Goal: Find contact information: Find contact information

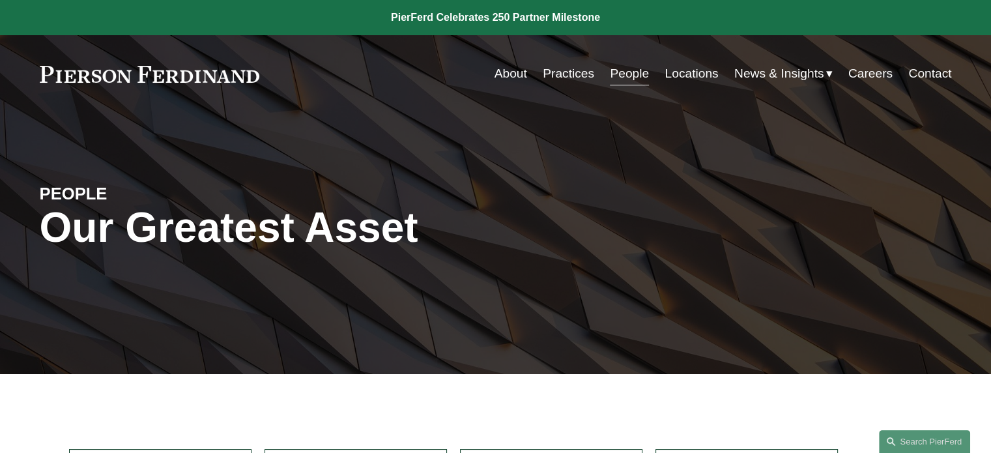
click at [698, 70] on link "Locations" at bounding box center [691, 73] width 53 height 25
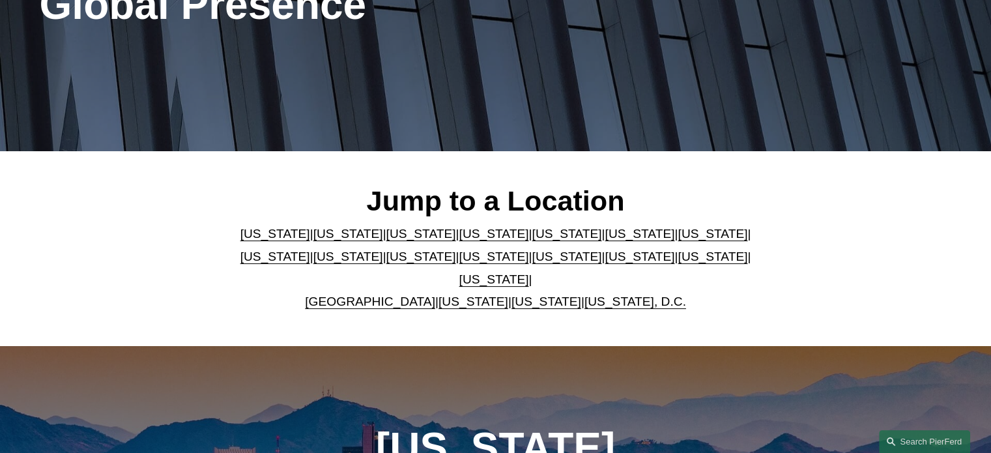
scroll to position [224, 0]
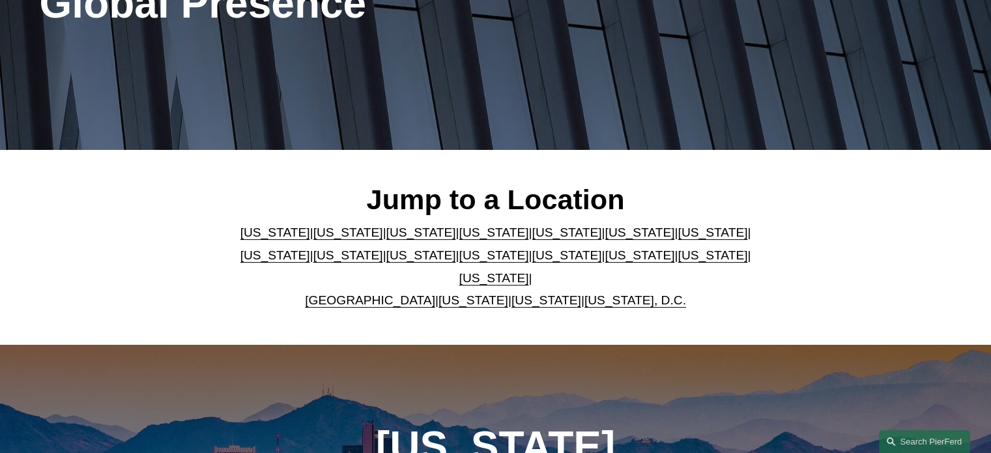
click at [532, 239] on link "[US_STATE]" at bounding box center [567, 232] width 70 height 14
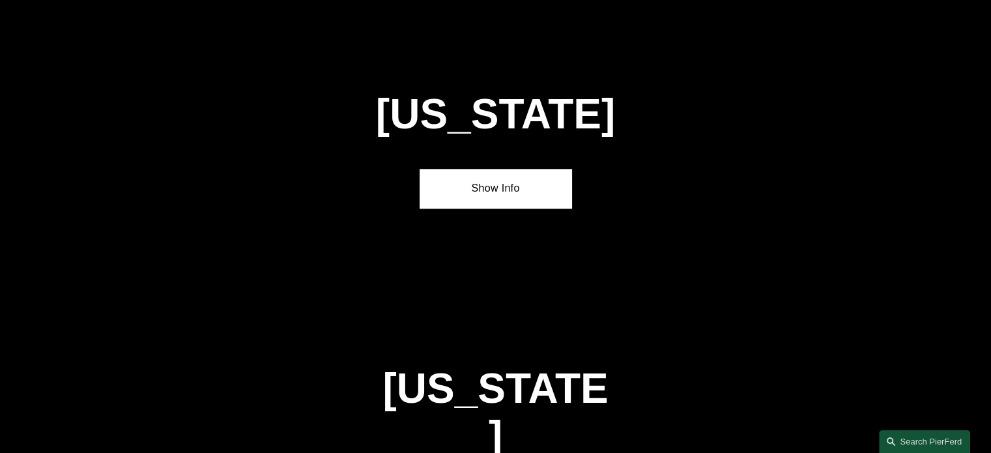
scroll to position [1656, 0]
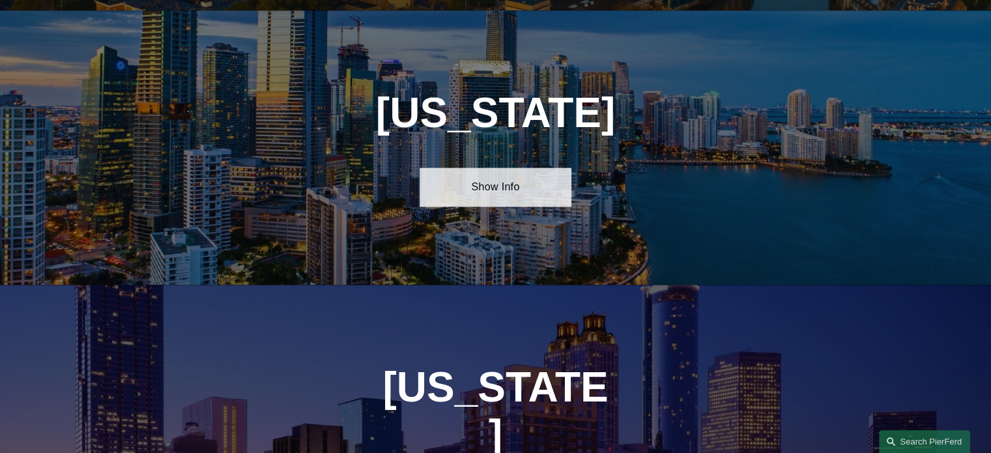
click at [498, 181] on link "Show Info" at bounding box center [496, 186] width 152 height 39
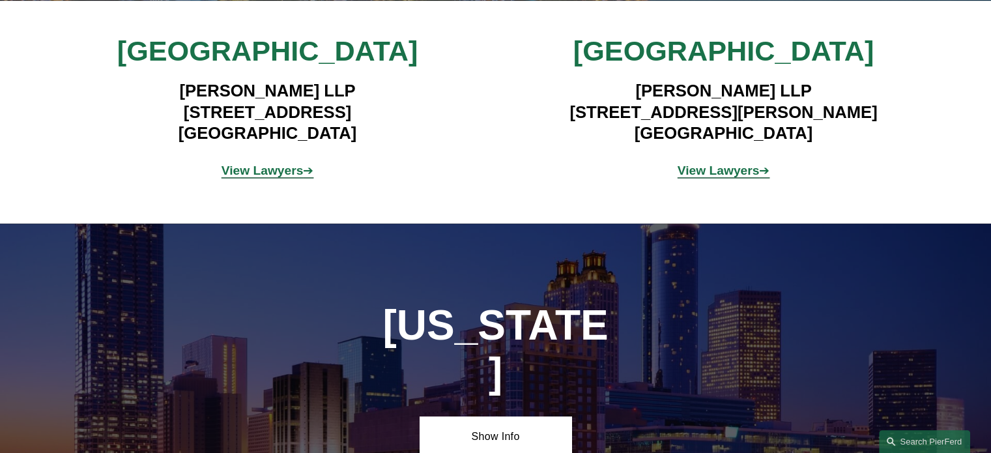
scroll to position [1947, 0]
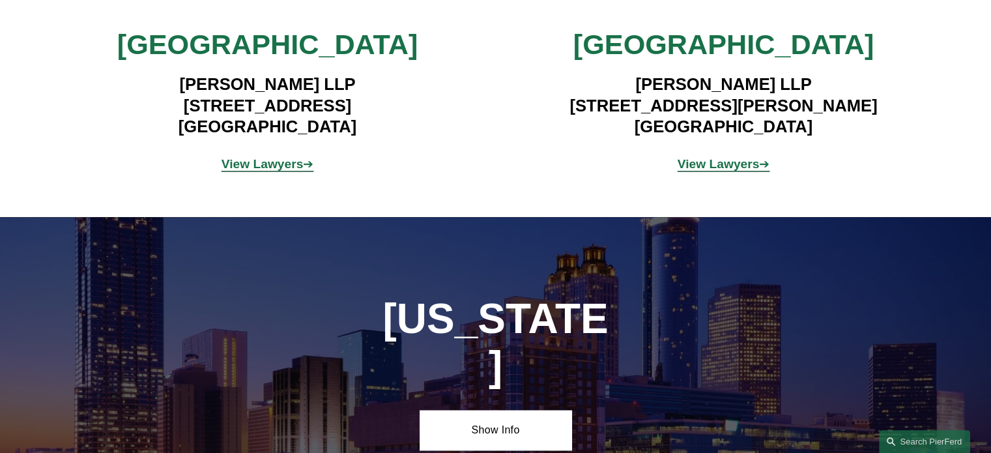
click at [293, 157] on strong "View Lawyers" at bounding box center [263, 164] width 82 height 14
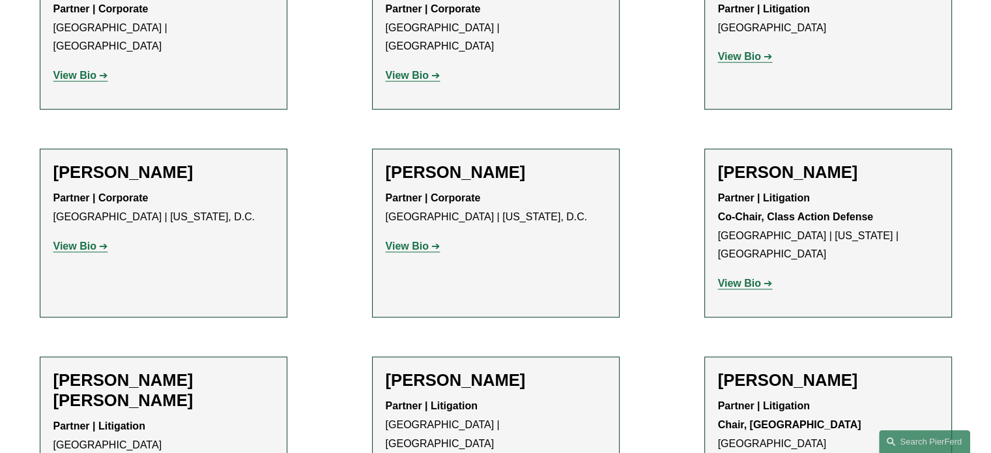
scroll to position [964, 0]
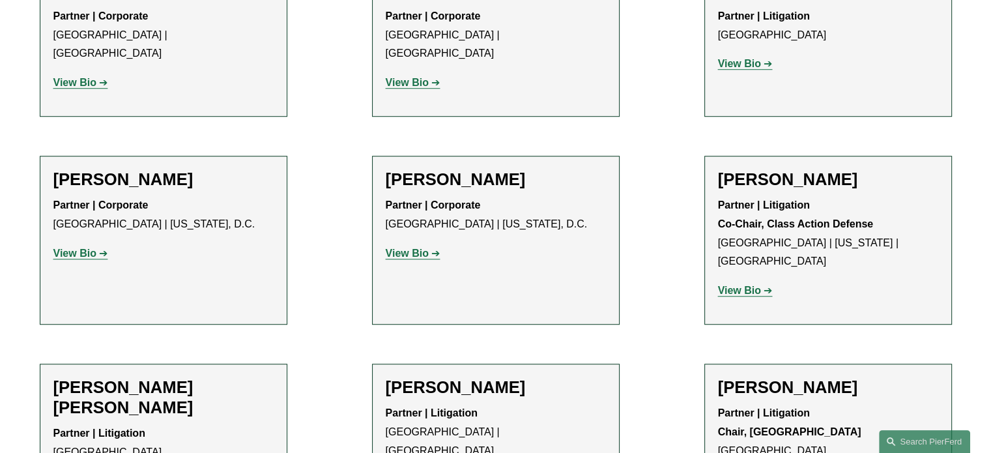
click at [737, 285] on strong "View Bio" at bounding box center [739, 290] width 43 height 11
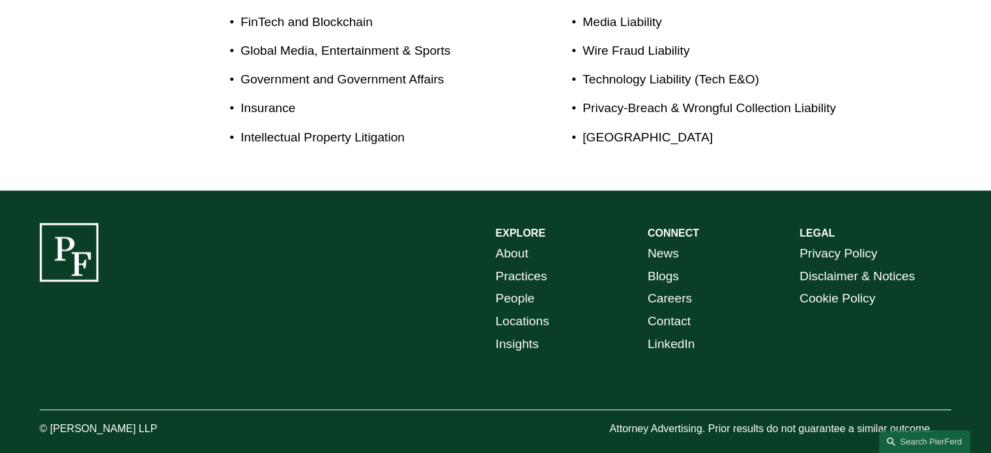
scroll to position [1096, 0]
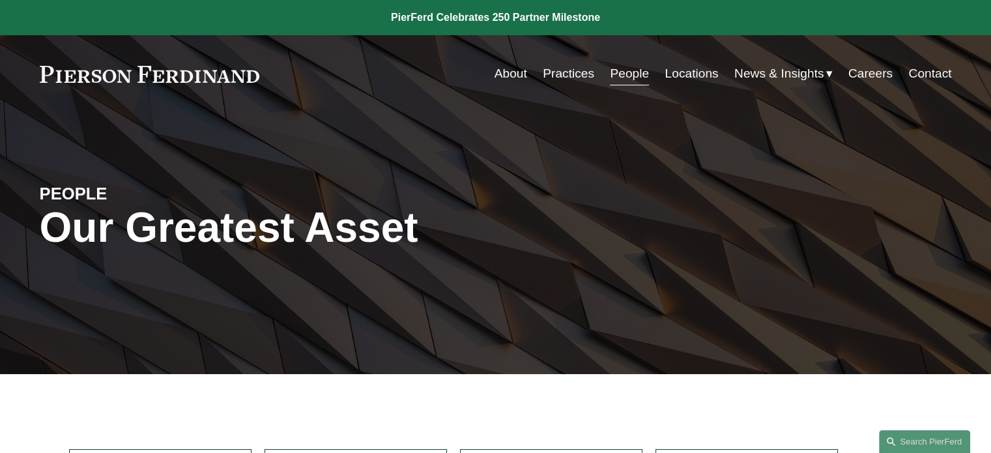
click at [685, 76] on link "Locations" at bounding box center [691, 73] width 53 height 25
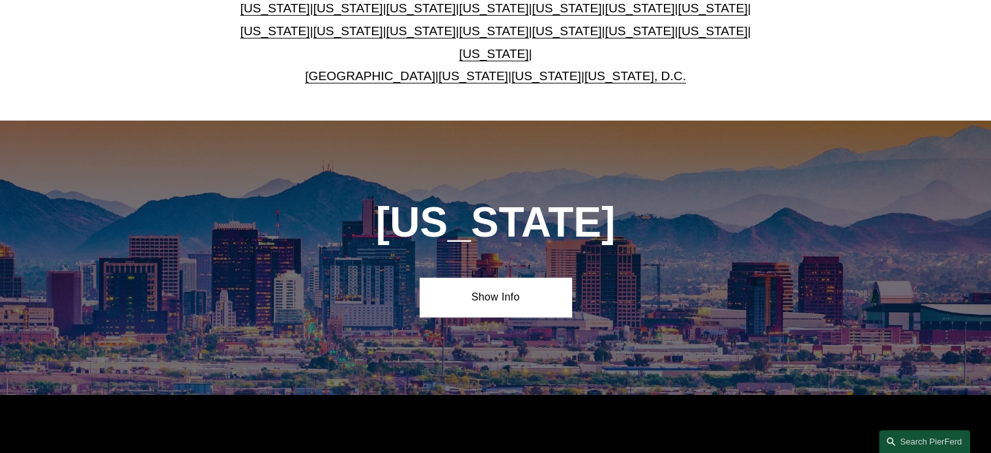
scroll to position [369, 0]
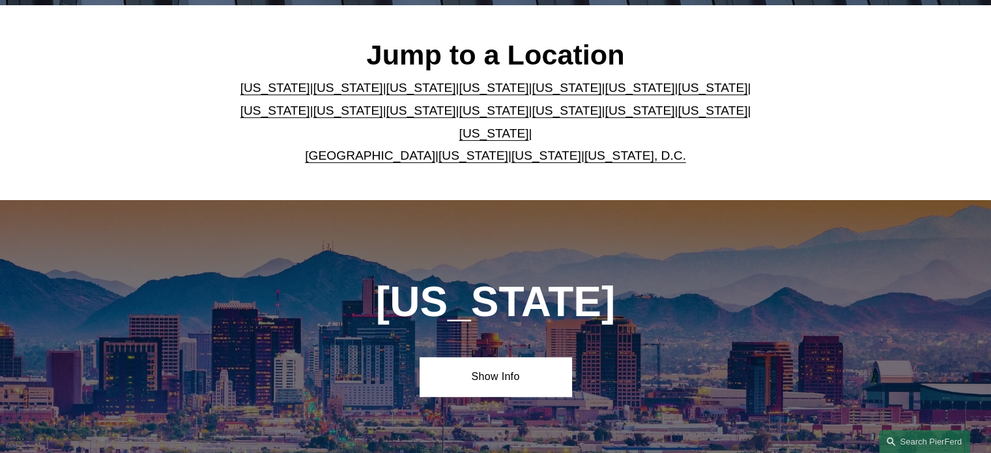
click at [532, 94] on link "[US_STATE]" at bounding box center [567, 88] width 70 height 14
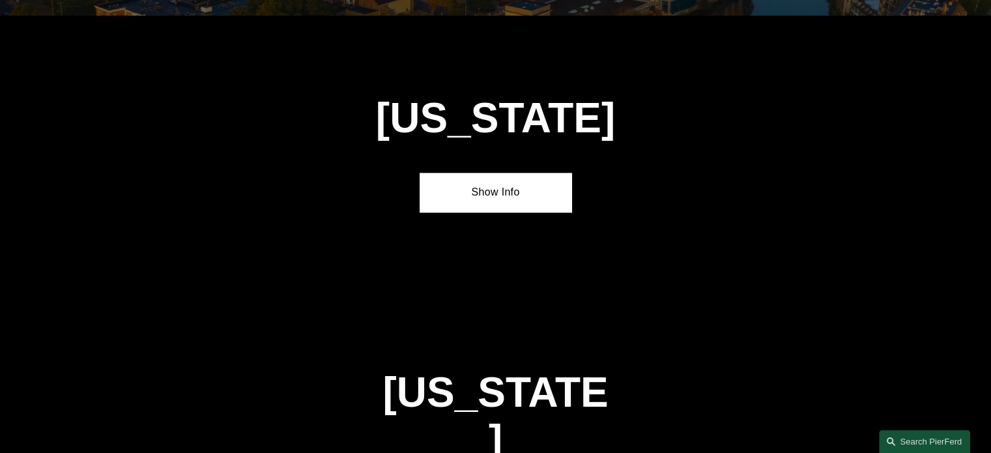
scroll to position [1656, 0]
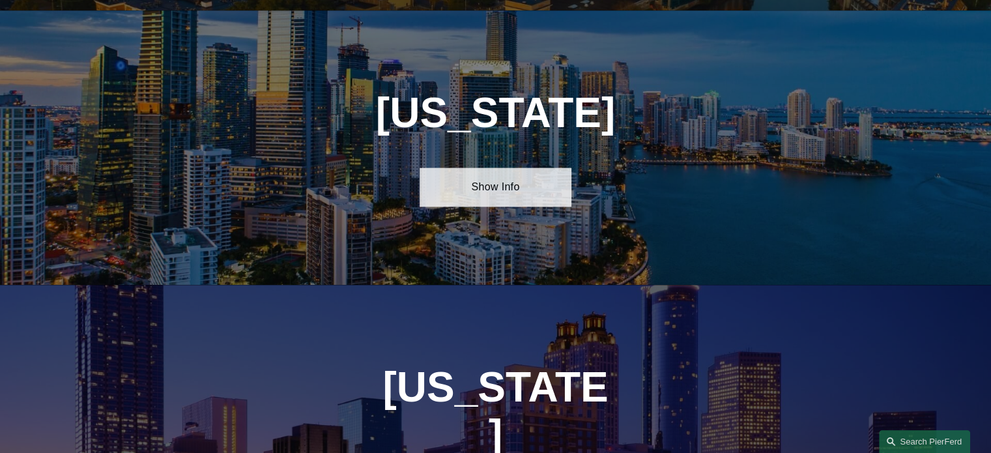
click at [499, 175] on link "Show Info" at bounding box center [496, 186] width 152 height 39
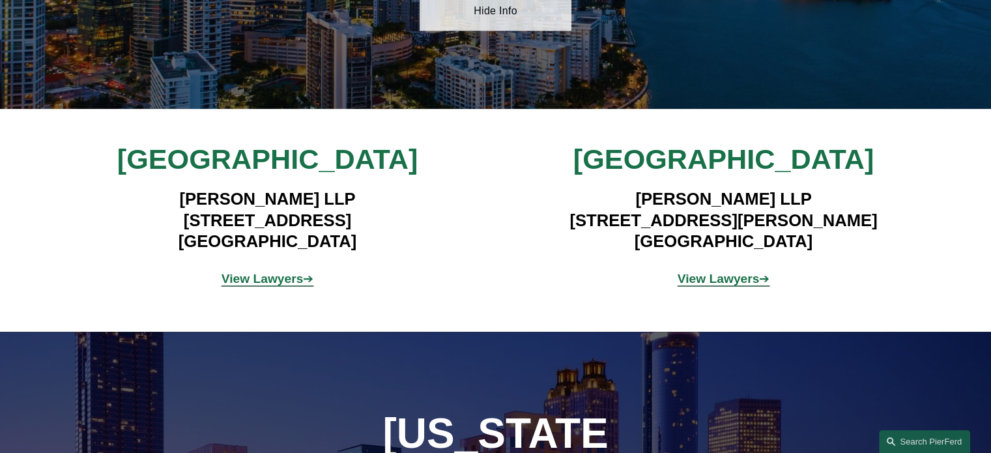
scroll to position [1840, 0]
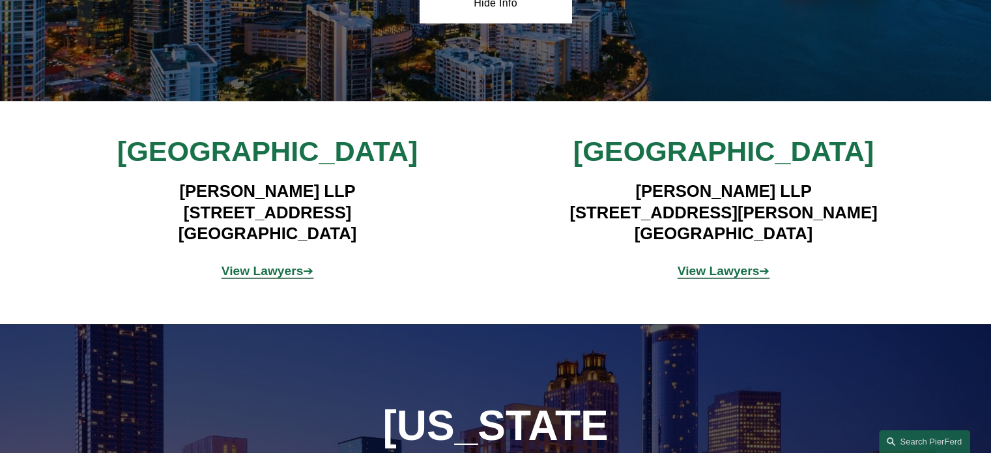
click at [287, 264] on strong "View Lawyers" at bounding box center [263, 271] width 82 height 14
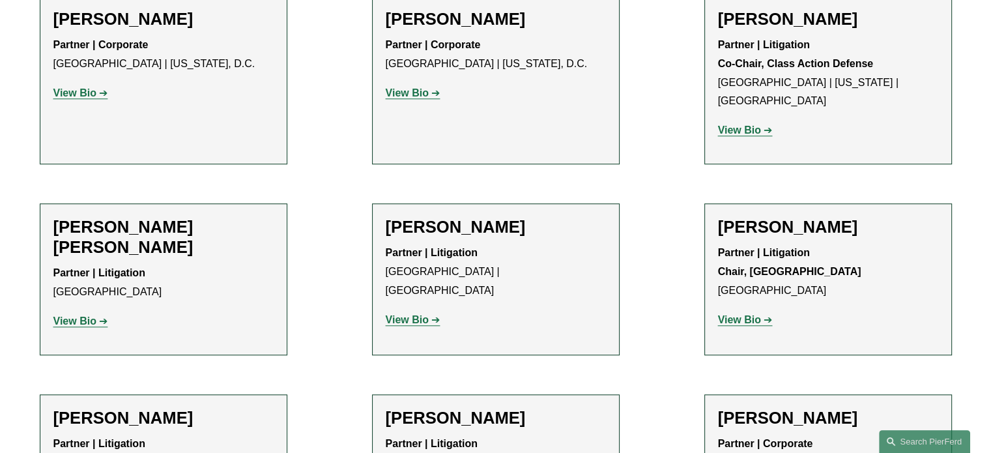
scroll to position [1125, 0]
click at [83, 315] on strong "View Bio" at bounding box center [74, 320] width 43 height 11
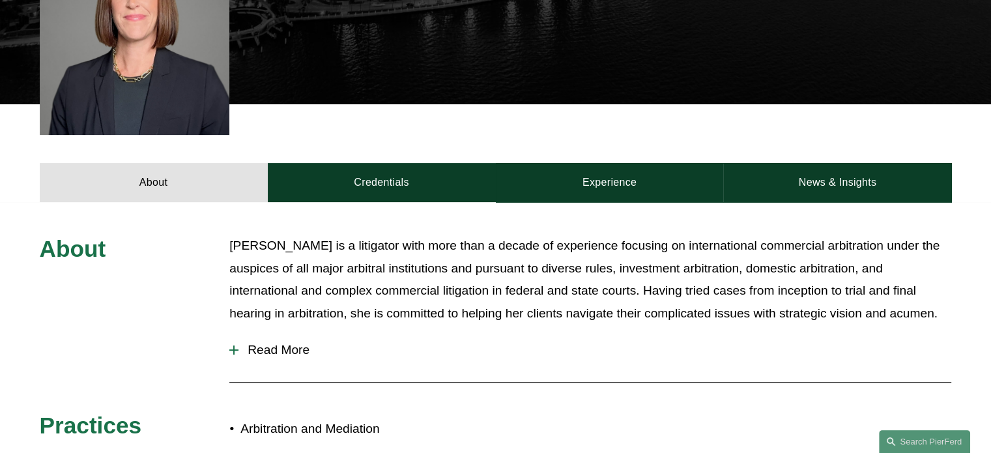
scroll to position [380, 0]
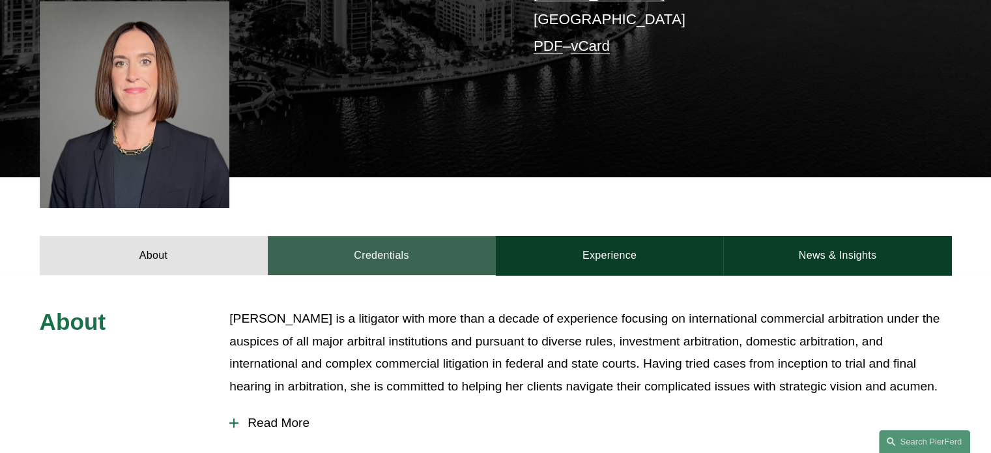
click at [358, 236] on link "Credentials" at bounding box center [382, 255] width 228 height 39
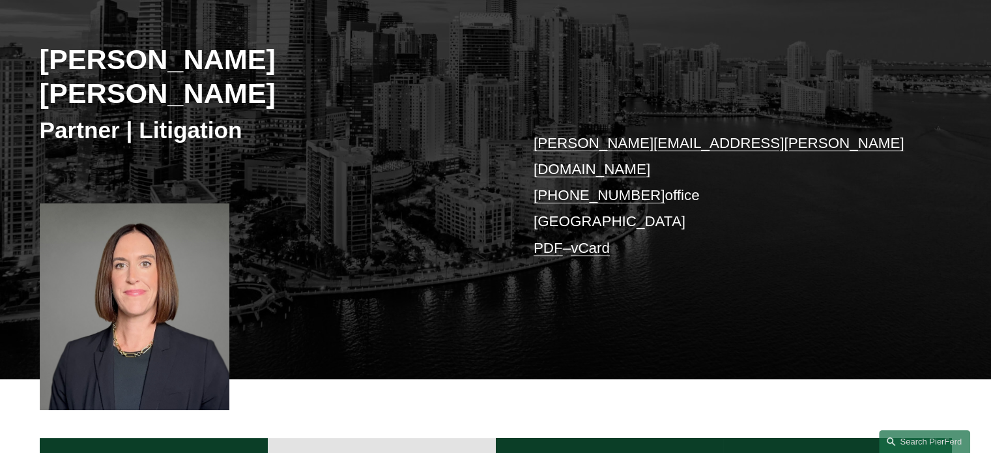
scroll to position [179, 0]
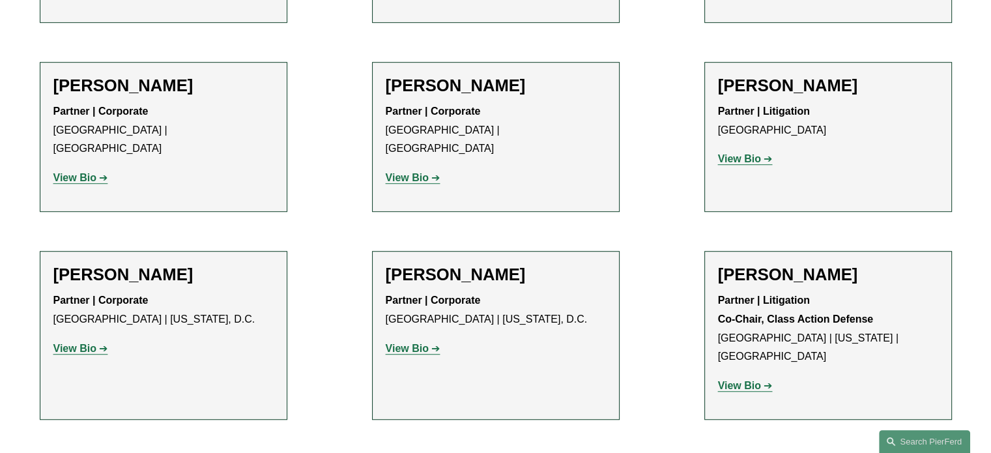
scroll to position [872, 0]
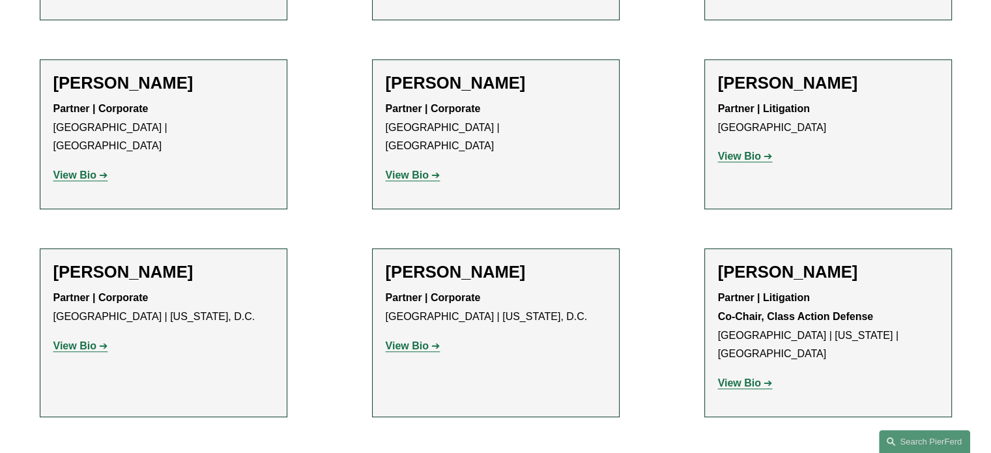
click at [730, 377] on strong "View Bio" at bounding box center [739, 382] width 43 height 11
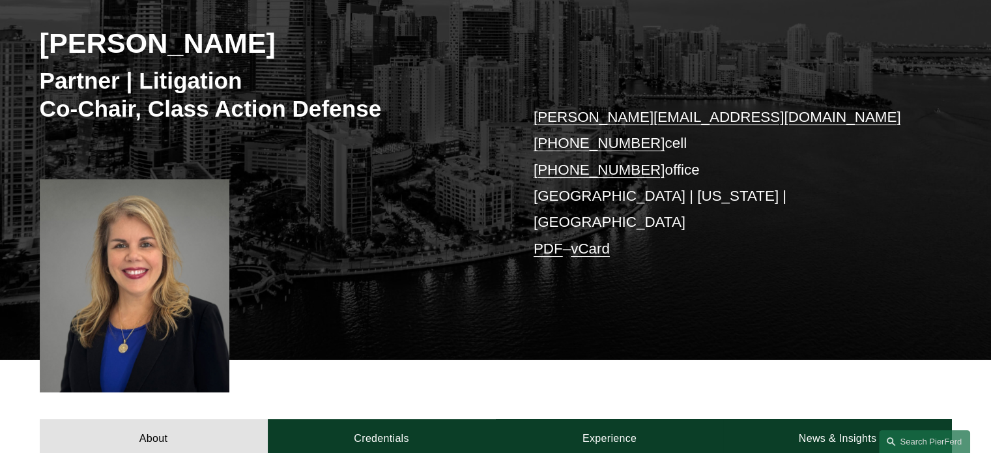
scroll to position [195, 0]
click at [602, 240] on link "vCard" at bounding box center [590, 248] width 39 height 16
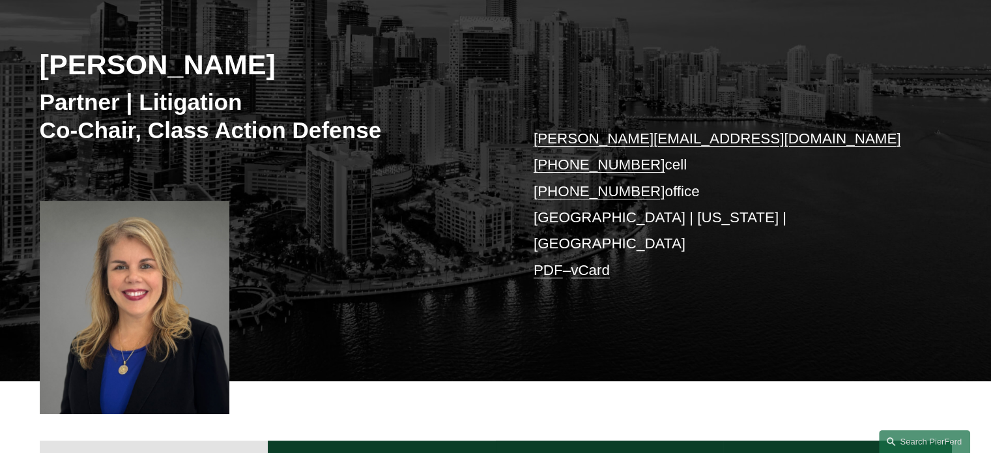
scroll to position [174, 0]
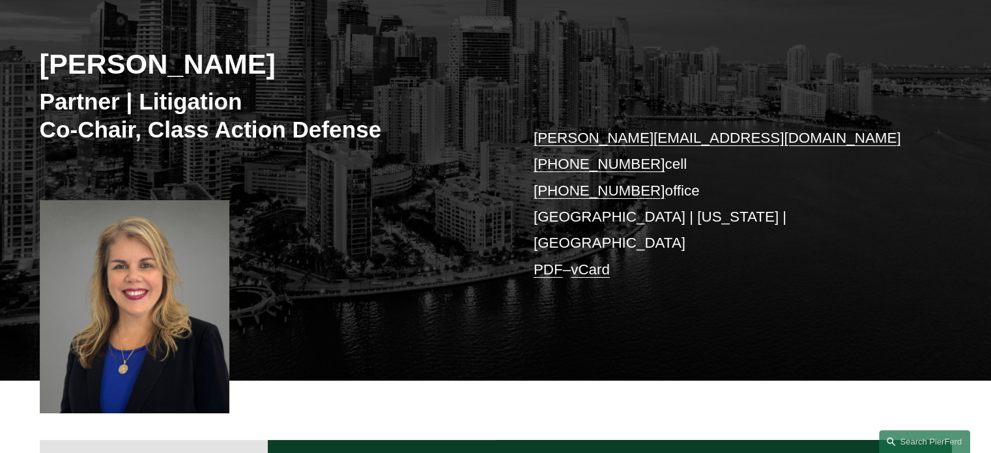
click at [554, 261] on link "PDF" at bounding box center [548, 269] width 29 height 16
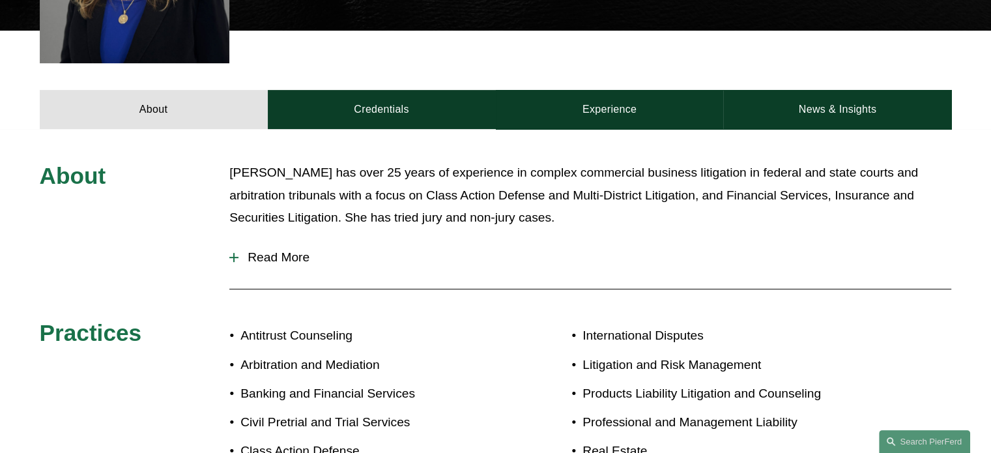
scroll to position [524, 0]
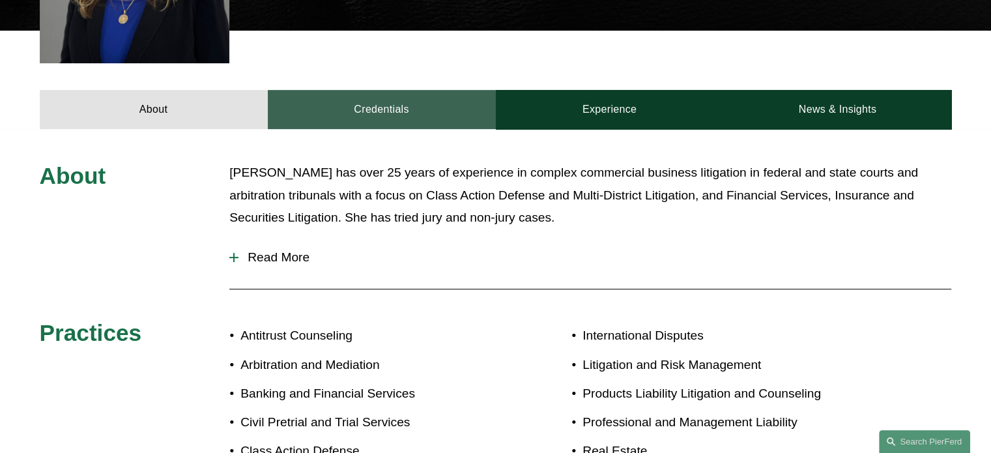
click at [386, 90] on link "Credentials" at bounding box center [382, 109] width 228 height 39
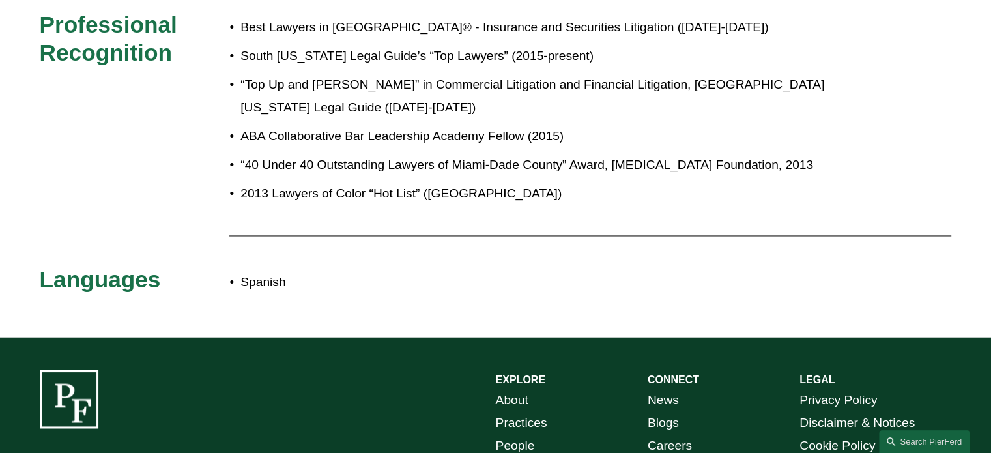
scroll to position [2014, 0]
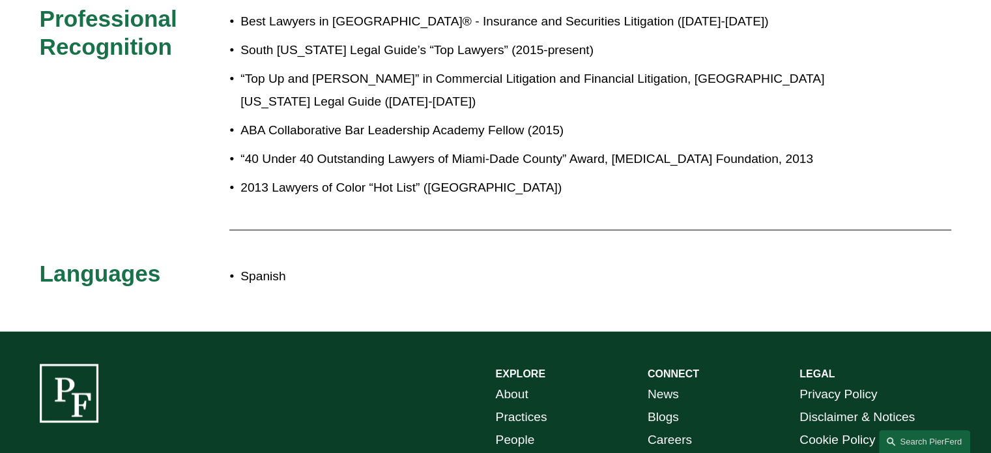
drag, startPoint x: 445, startPoint y: 263, endPoint x: 337, endPoint y: 198, distance: 125.9
click at [337, 198] on div "Best Lawyers in [GEOGRAPHIC_DATA]® - Insurance and Securities Litigation ([DATE…" at bounding box center [533, 113] width 608 height 216
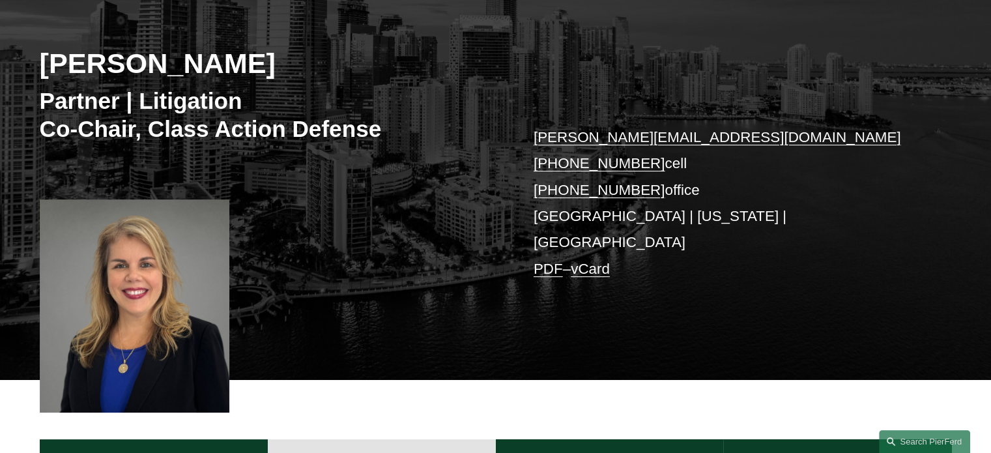
scroll to position [0, 0]
